Goal: Communication & Community: Answer question/provide support

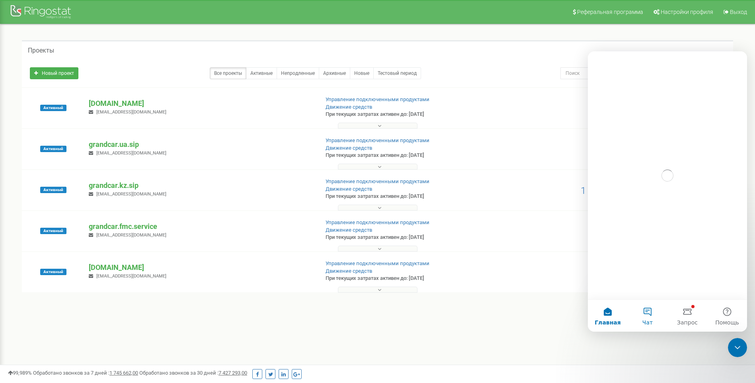
click at [649, 314] on button "Чат" at bounding box center [648, 316] width 40 height 32
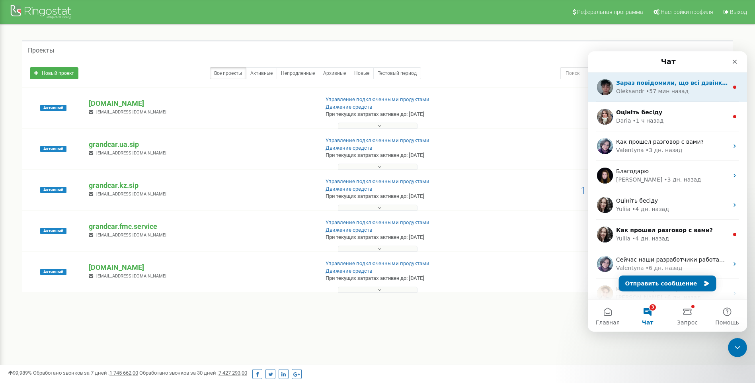
click at [658, 88] on div "• 57 мин назад" at bounding box center [667, 91] width 43 height 8
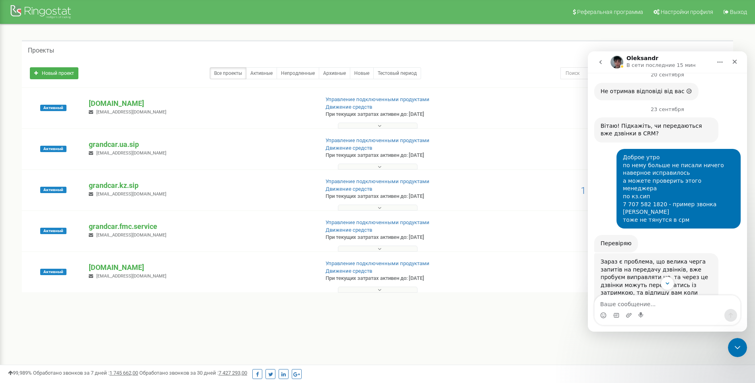
scroll to position [476, 0]
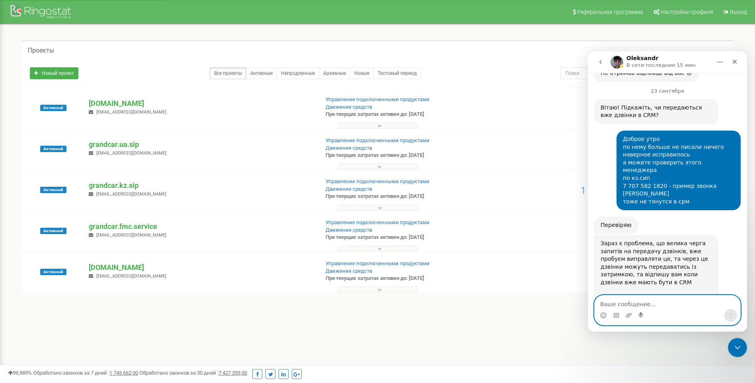
click at [636, 302] on textarea "Ваше сообщение..." at bounding box center [668, 302] width 146 height 14
type textarea "s"
type textarea "ы"
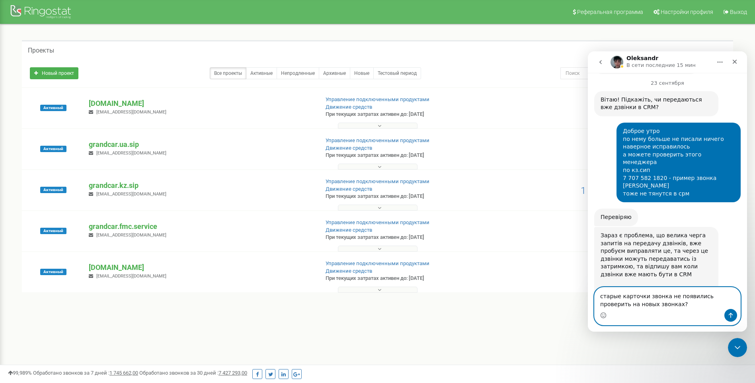
type textarea "старые карточки звонка не появились проверить на новых звонках?"
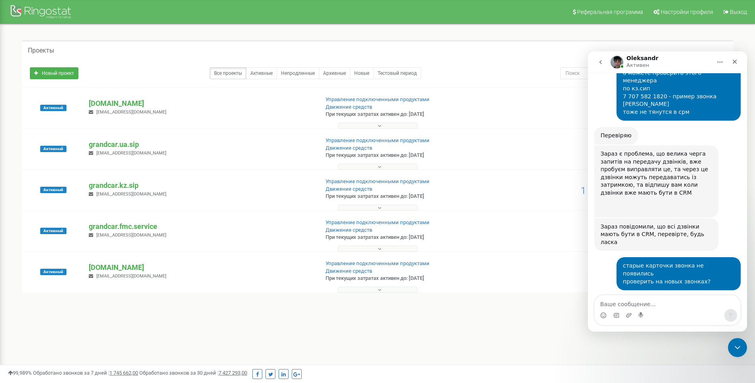
scroll to position [565, 0]
click at [129, 107] on p "[DOMAIN_NAME]" at bounding box center [201, 103] width 224 height 10
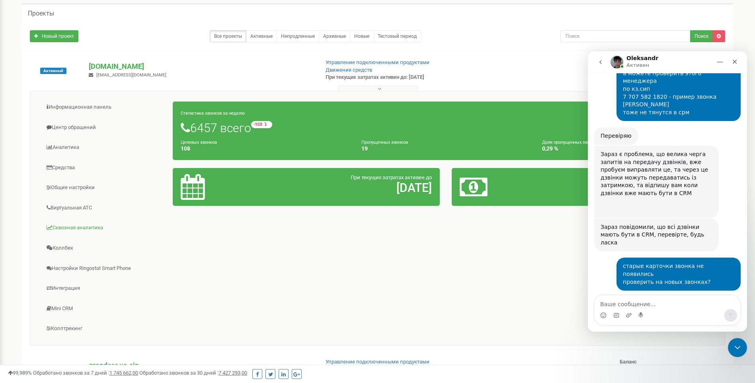
scroll to position [40, 0]
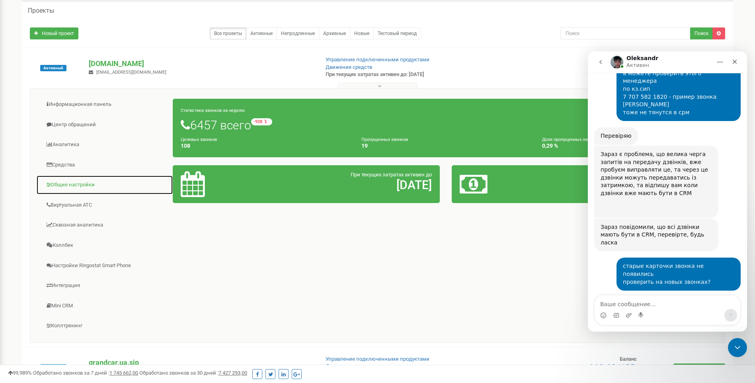
click at [80, 185] on link "Общие настройки" at bounding box center [104, 184] width 137 height 19
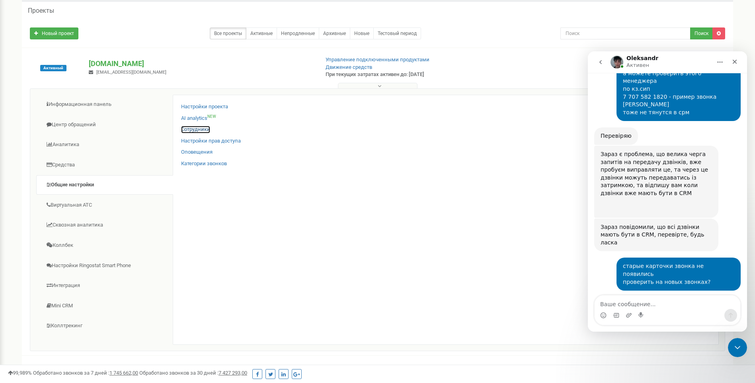
click at [193, 131] on link "Сотрудники" at bounding box center [195, 130] width 29 height 8
click at [666, 306] on textarea "Ваше сообщение..." at bounding box center [668, 302] width 146 height 14
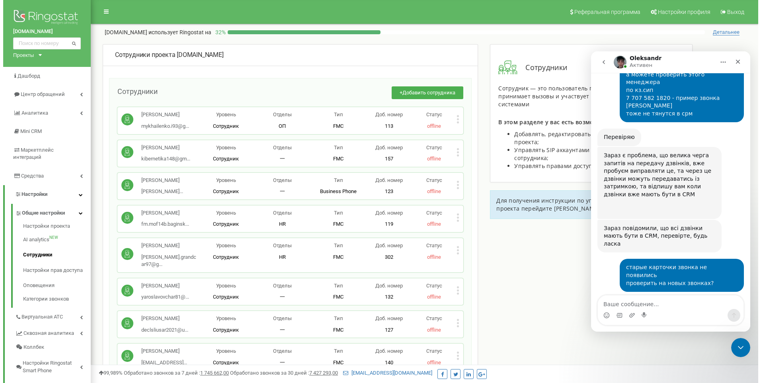
scroll to position [3252, 0]
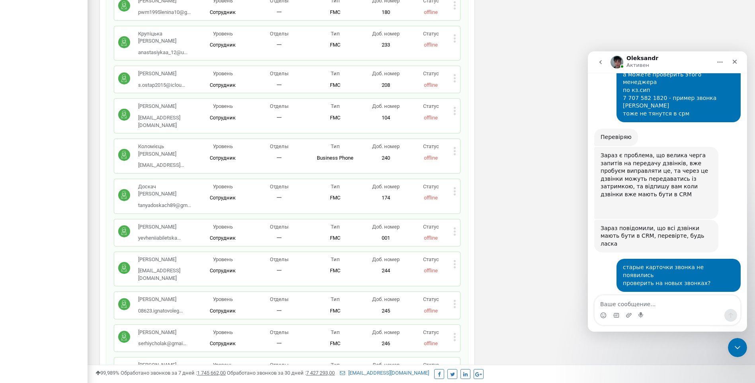
click at [457, 325] on div "[PERSON_NAME]... [EMAIL_ADDRESS][DOMAIN_NAME] Уровень Сотрудник Отделы 一 Тип FM…" at bounding box center [287, 338] width 346 height 27
click at [454, 336] on icon at bounding box center [455, 337] width 2 height 2
click at [487, 359] on span "Удалить сотрудника" at bounding box center [491, 361] width 54 height 5
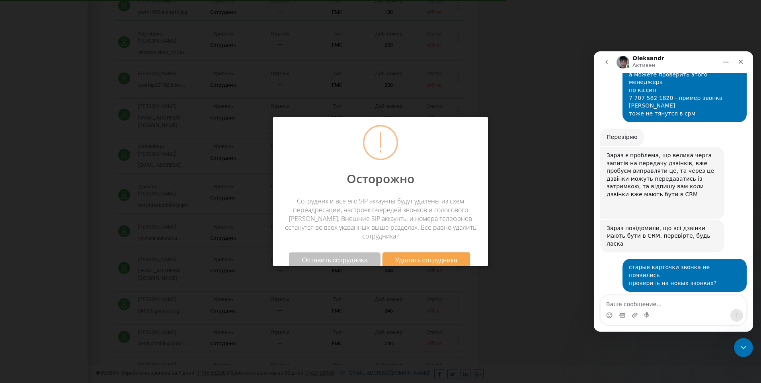
click at [411, 255] on span "Удалить сотрудника" at bounding box center [426, 259] width 62 height 8
